Goal: Task Accomplishment & Management: Manage account settings

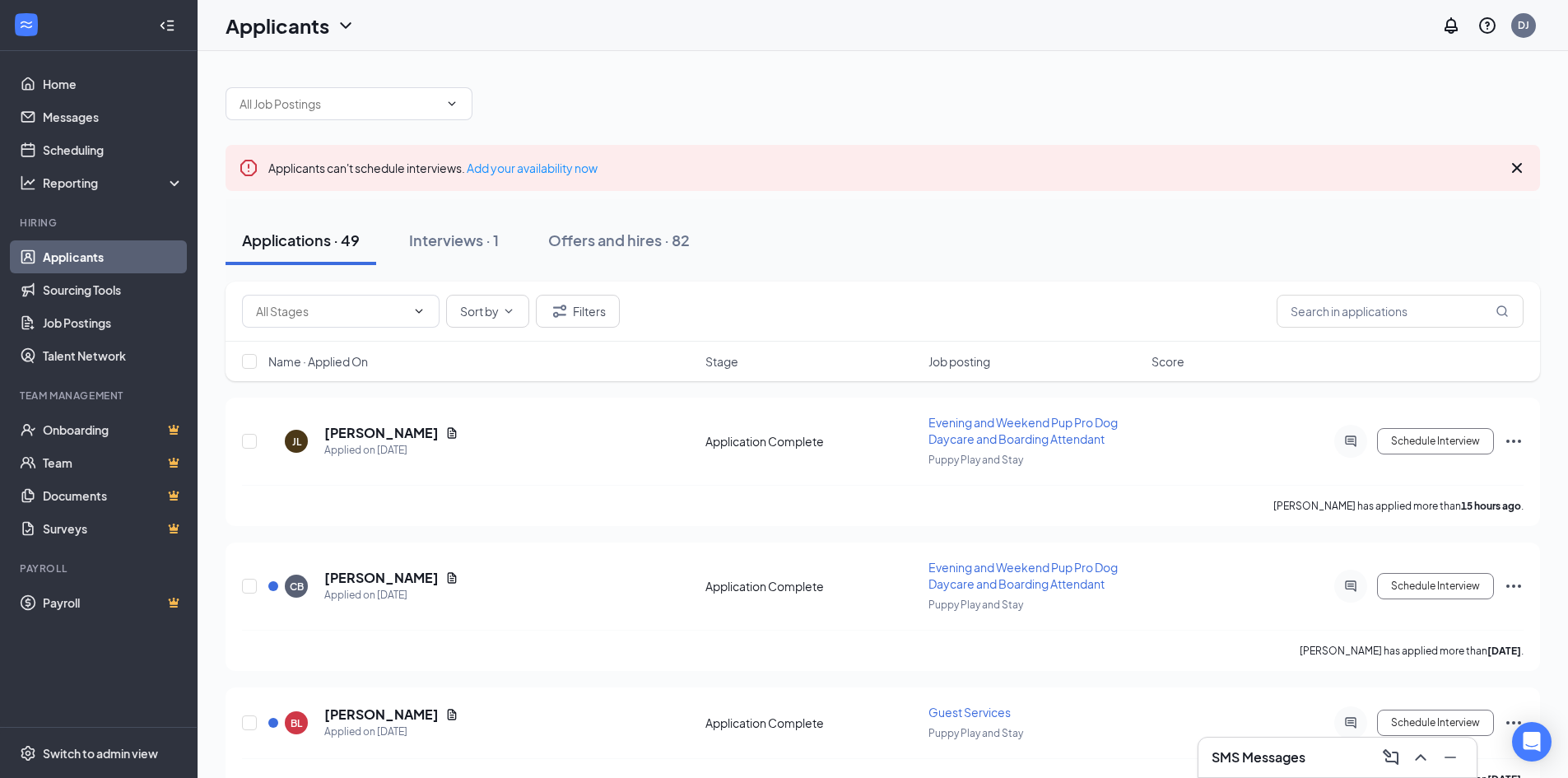
click at [1248, 744] on div "SMS Messages" at bounding box center [1337, 757] width 252 height 26
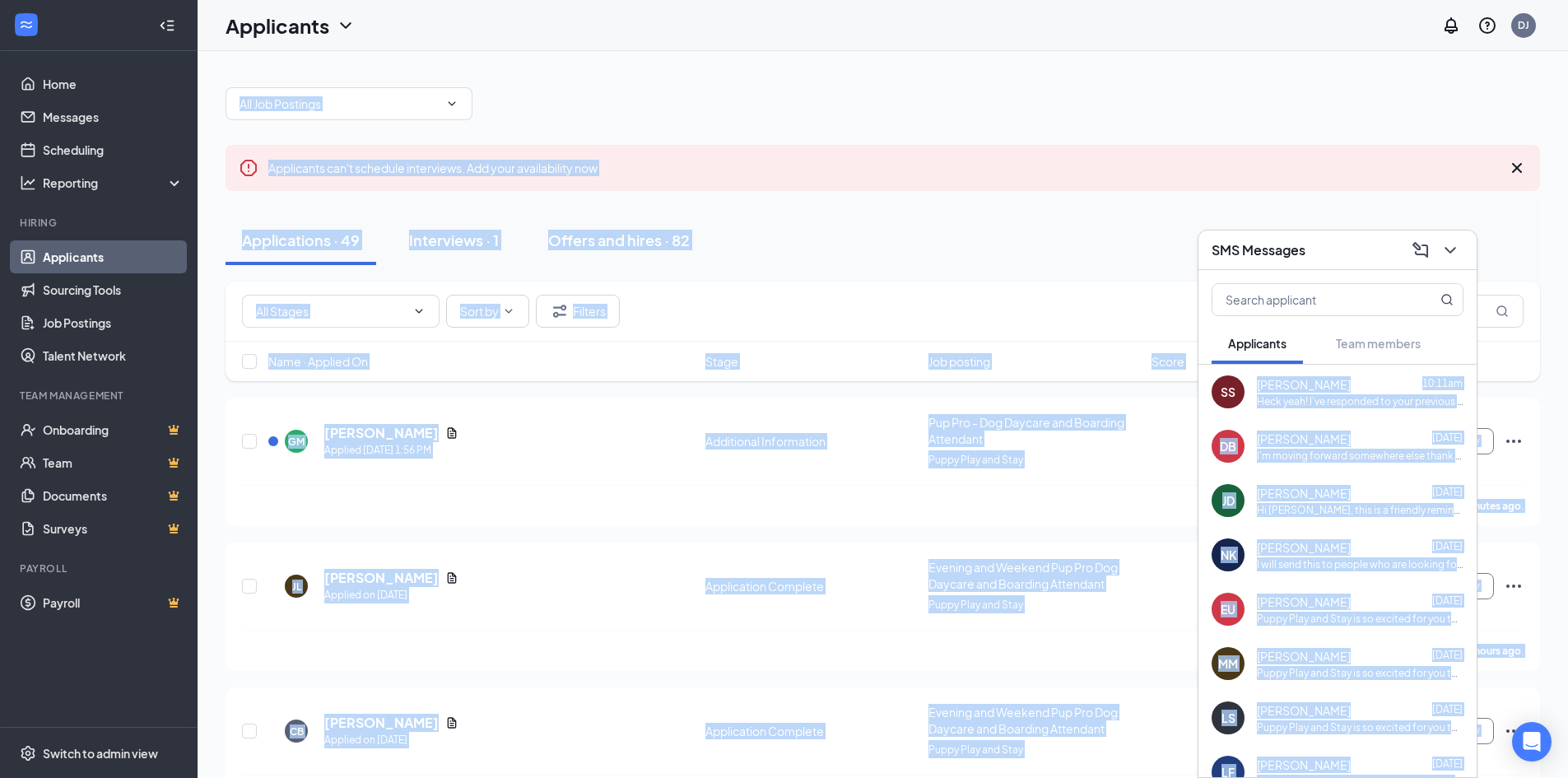
drag, startPoint x: 1350, startPoint y: 396, endPoint x: 1244, endPoint y: 387, distance: 106.4
click at [1244, 387] on body "Home Messages Scheduling Reporting Hiring Applicants Sourcing Tools Job Posting…" at bounding box center [784, 389] width 1568 height 778
click at [1297, 382] on span "[PERSON_NAME]" at bounding box center [1304, 384] width 94 height 17
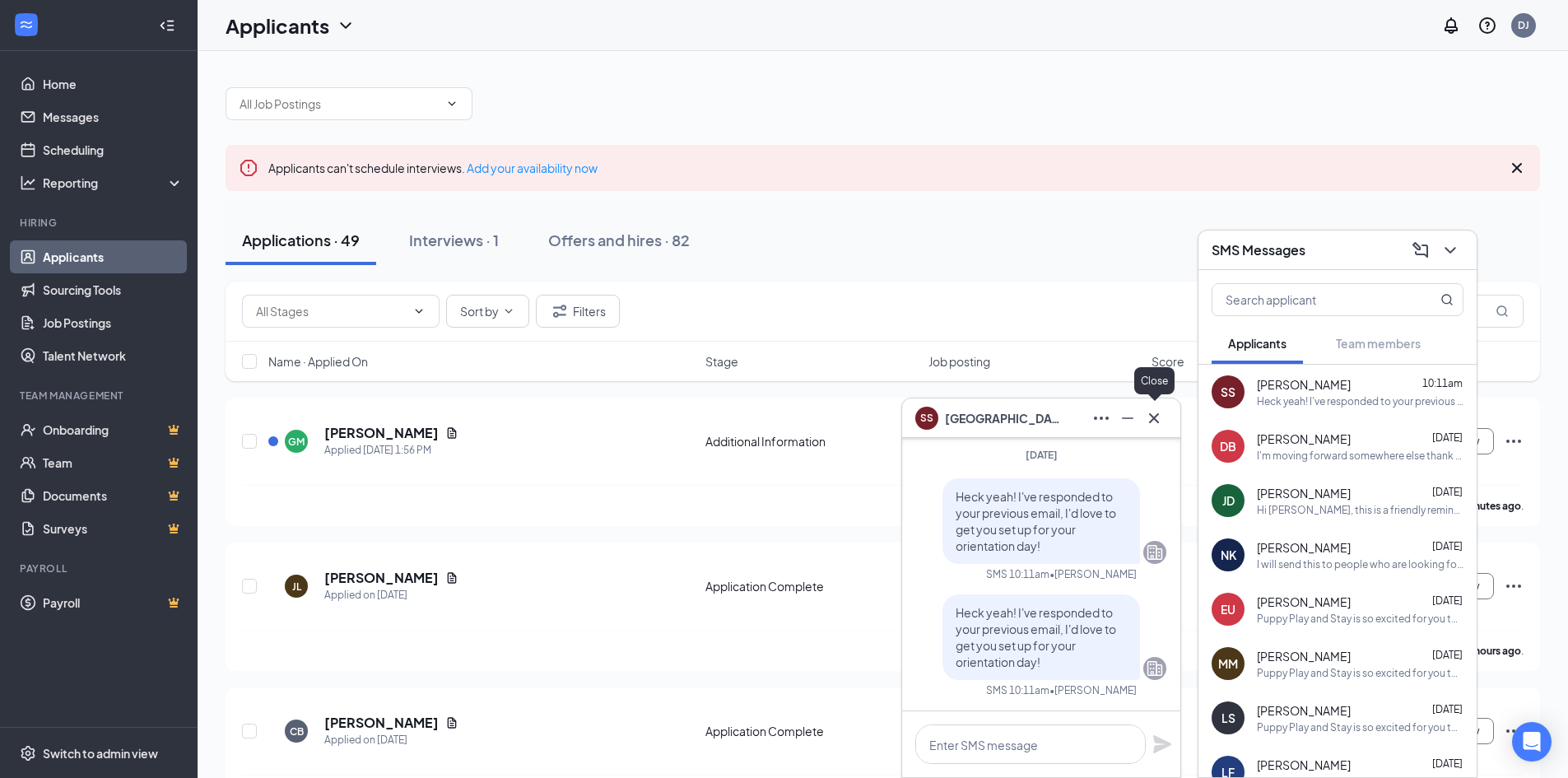
drag, startPoint x: 1160, startPoint y: 422, endPoint x: 1156, endPoint y: 441, distance: 19.4
click at [1157, 432] on div "SS [PERSON_NAME]" at bounding box center [1041, 419] width 278 height 40
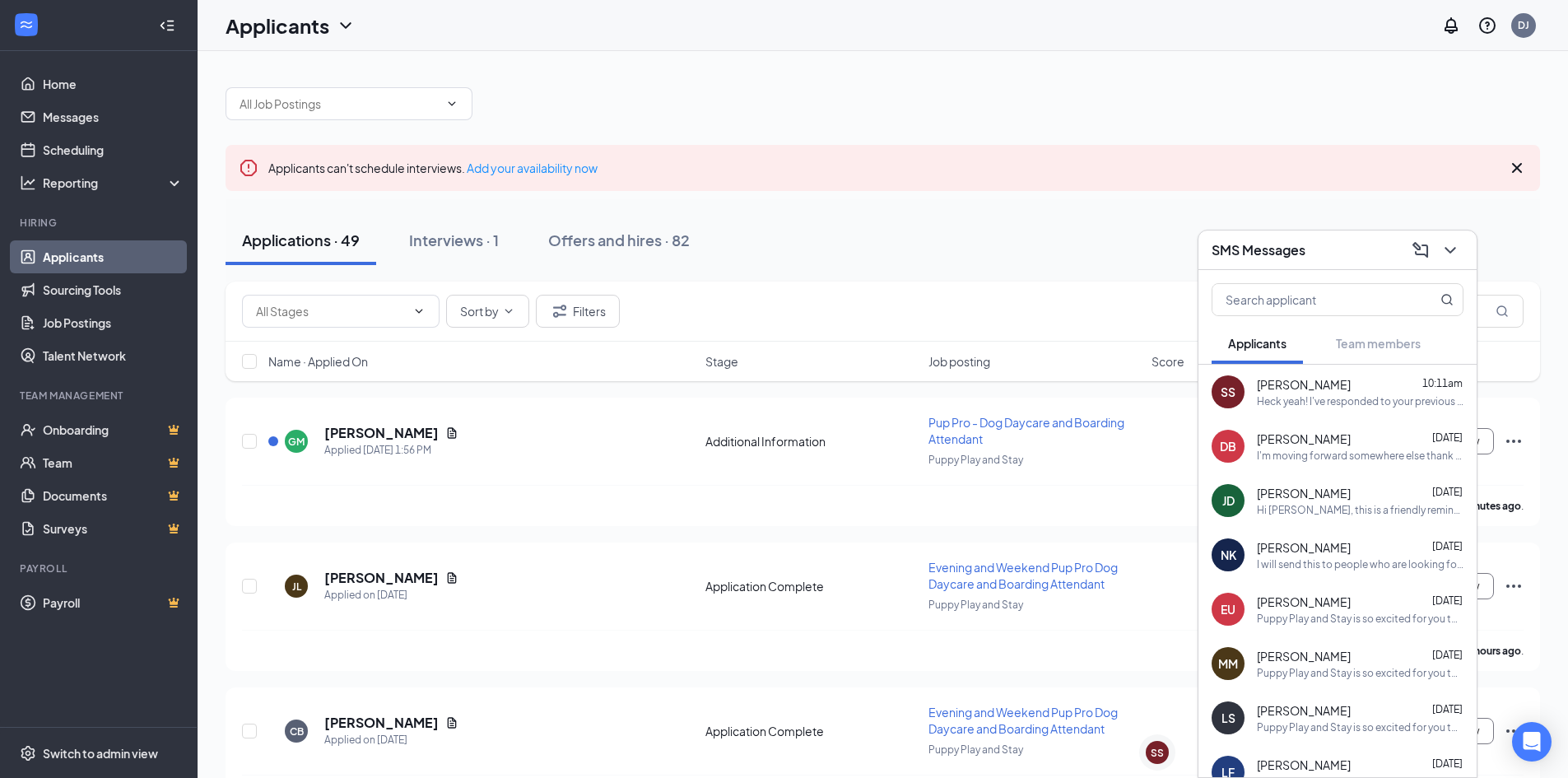
click at [1346, 389] on div "[PERSON_NAME] 10:11am" at bounding box center [1360, 384] width 206 height 17
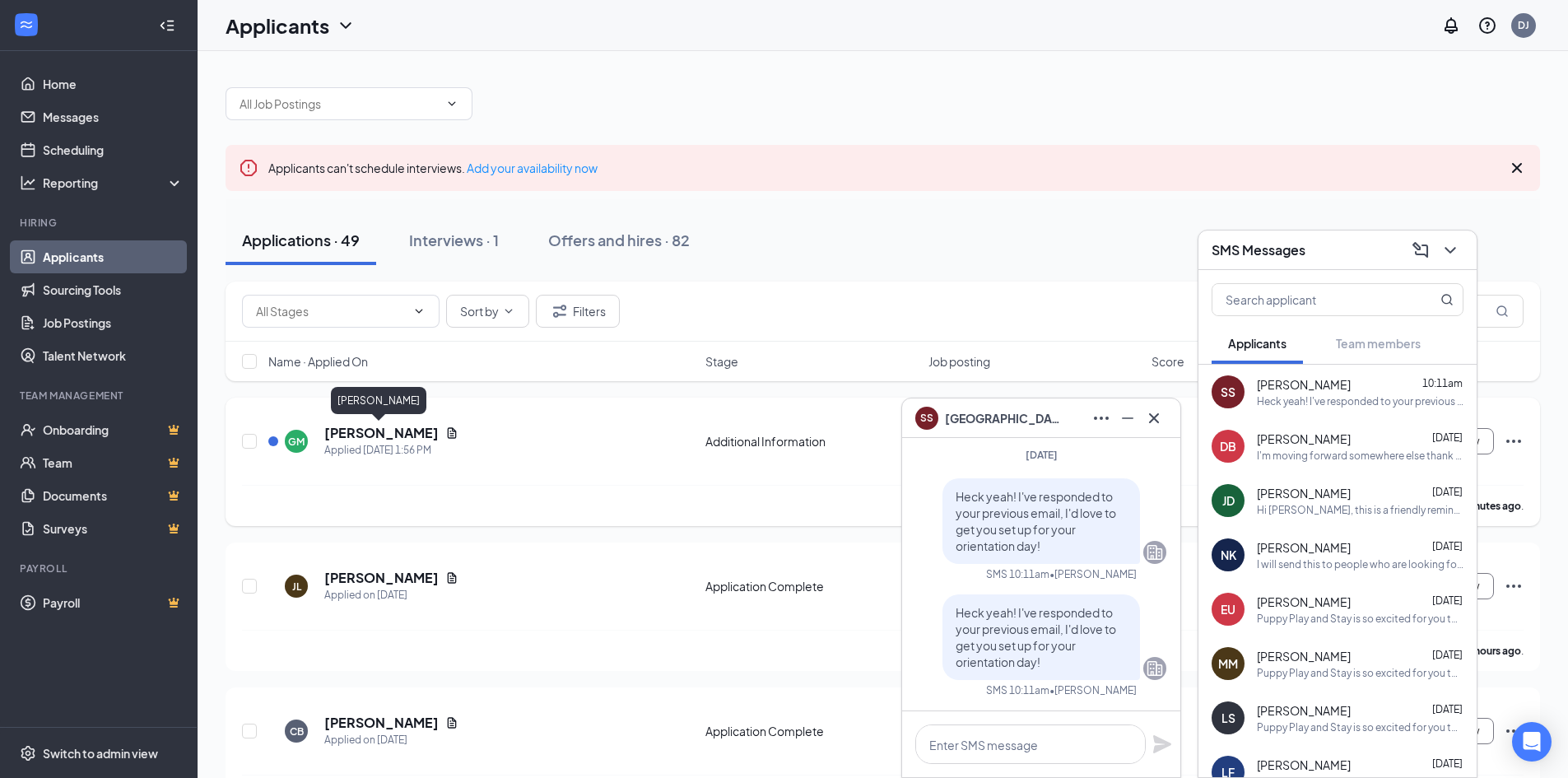
click at [408, 439] on h5 "[PERSON_NAME]" at bounding box center [381, 433] width 115 height 18
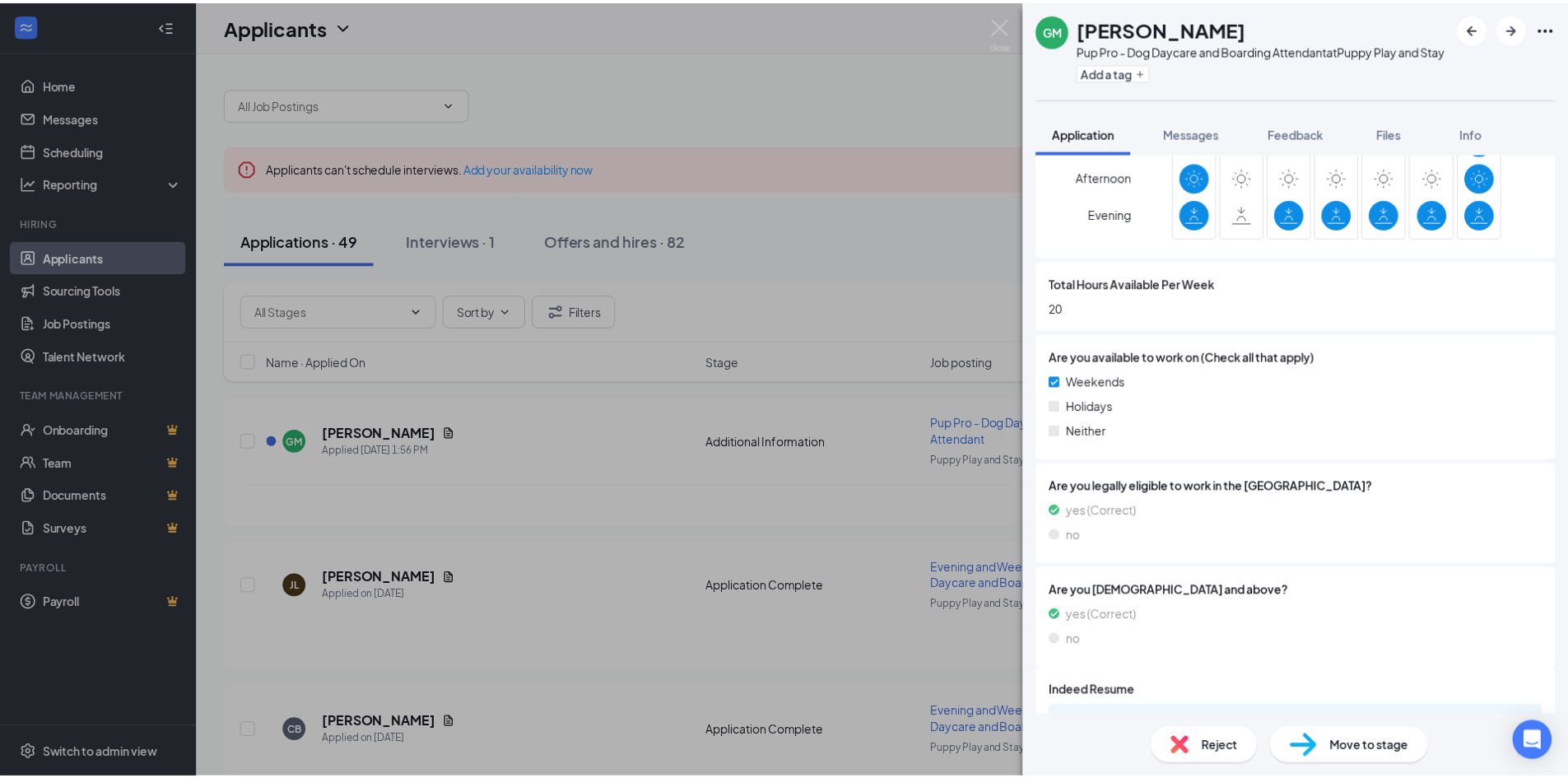
scroll to position [753, 0]
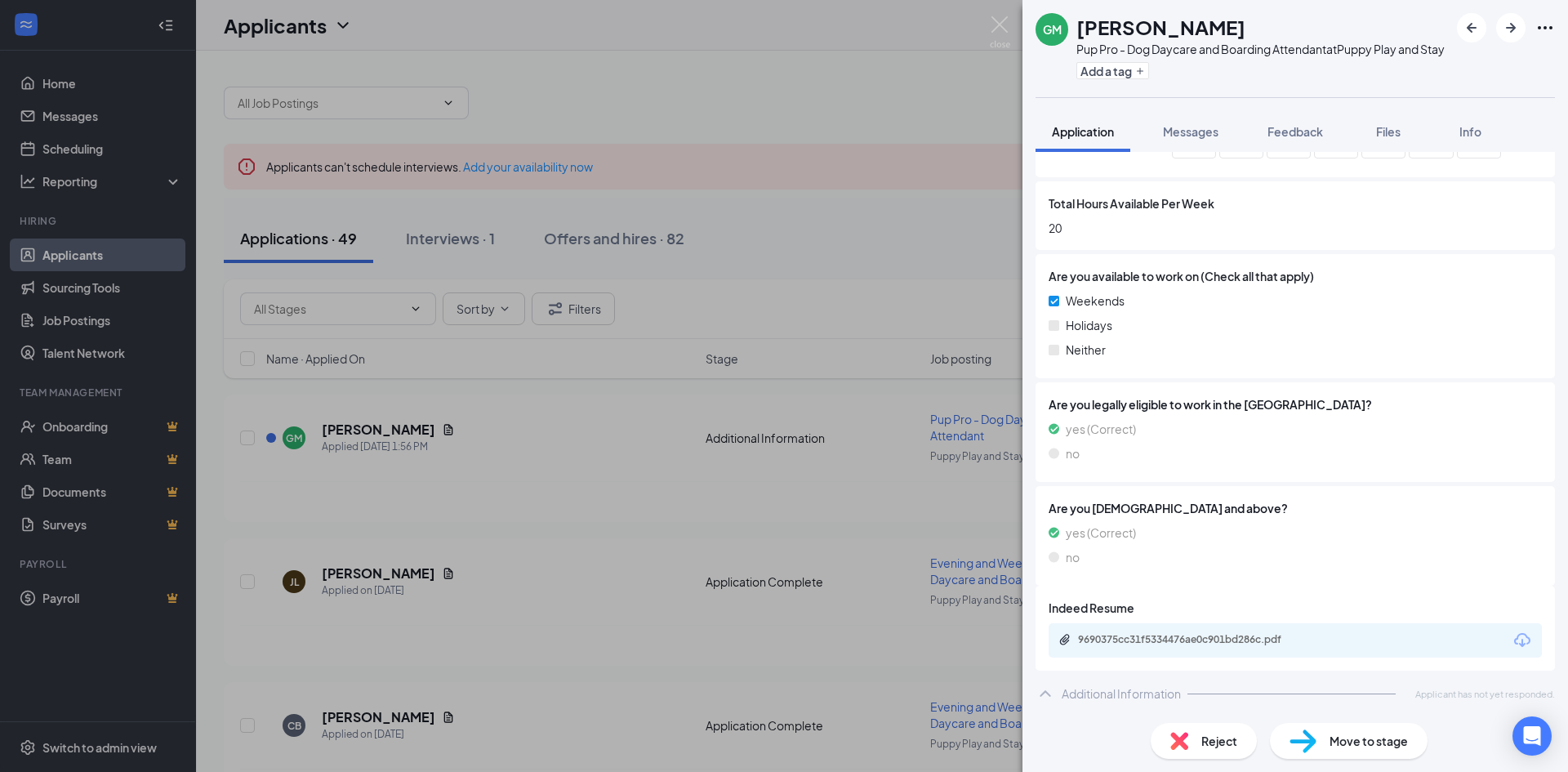
click at [734, 292] on div "GM [PERSON_NAME] Pup Pro - Dog Daycare and Boarding Attendant at Puppy Play and…" at bounding box center [784, 386] width 1568 height 772
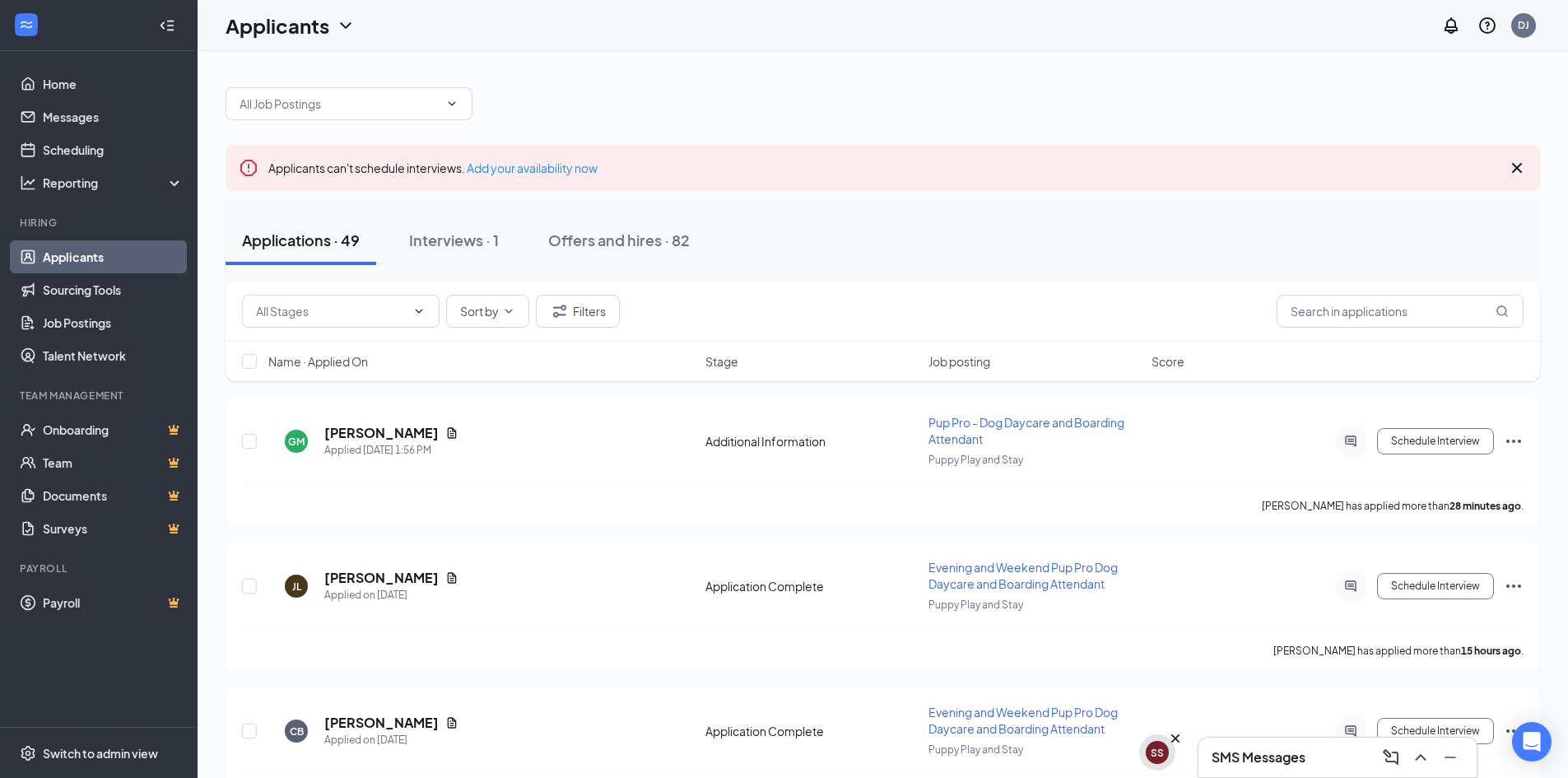
click at [1166, 752] on div "SS" at bounding box center [1156, 752] width 23 height 23
